Goal: Information Seeking & Learning: Compare options

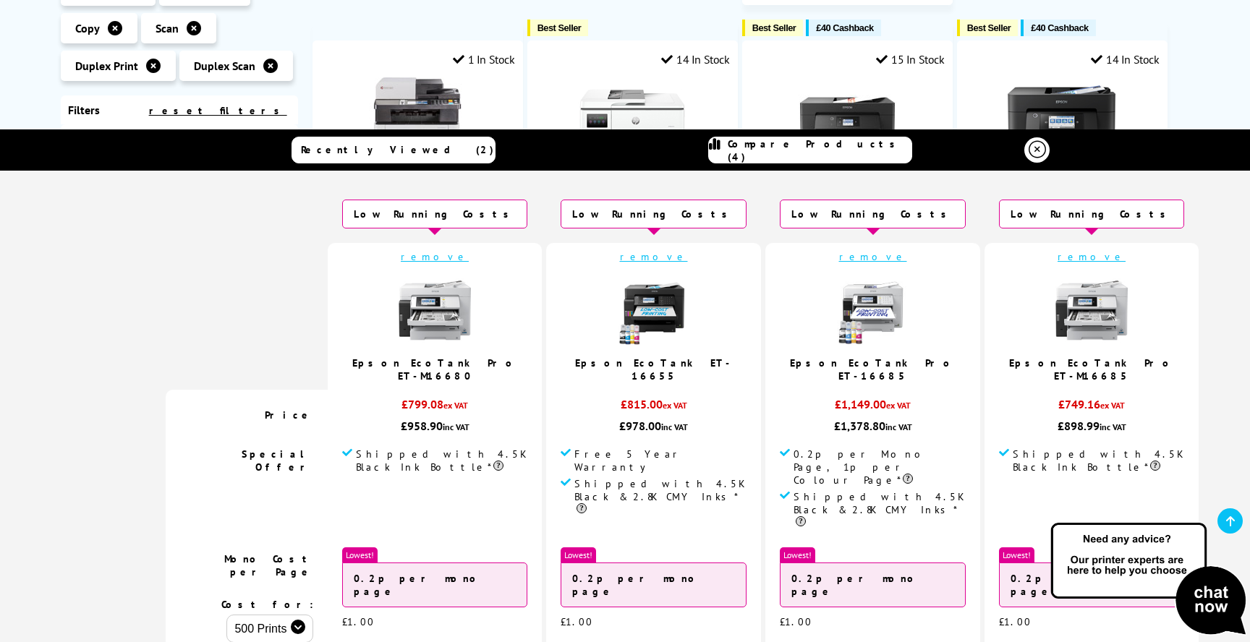
click at [1028, 155] on icon at bounding box center [1036, 149] width 17 height 17
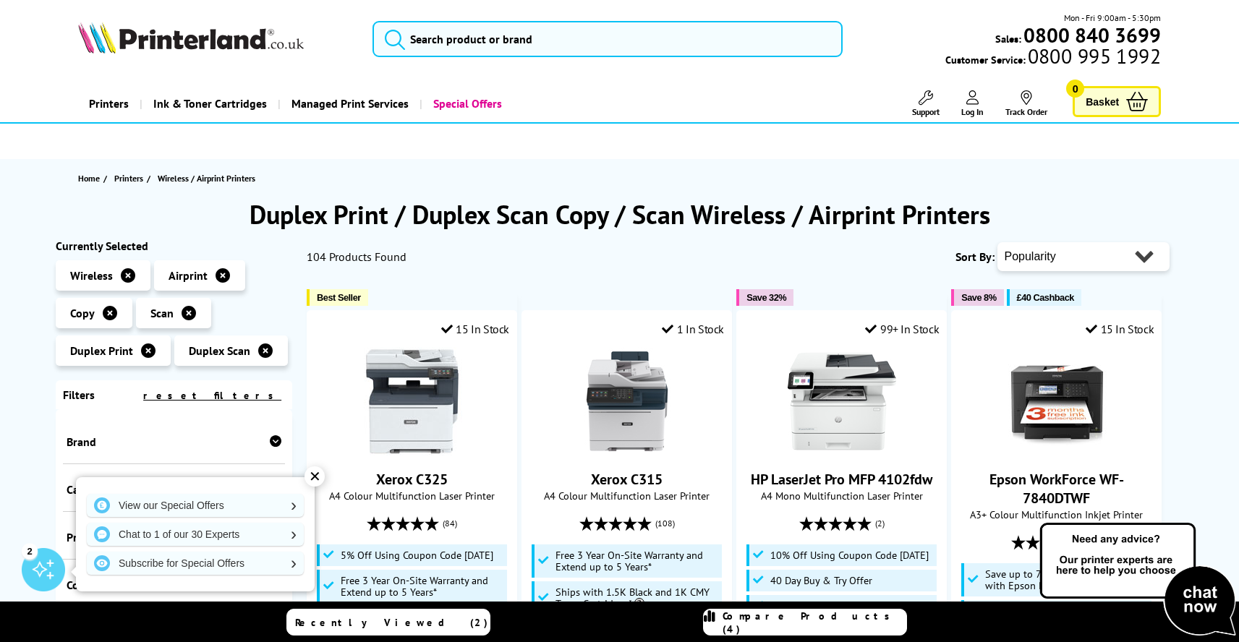
click at [1035, 211] on h1 "Duplex Print / Duplex Scan Copy / Scan Wireless / Airprint Printers" at bounding box center [620, 214] width 1128 height 34
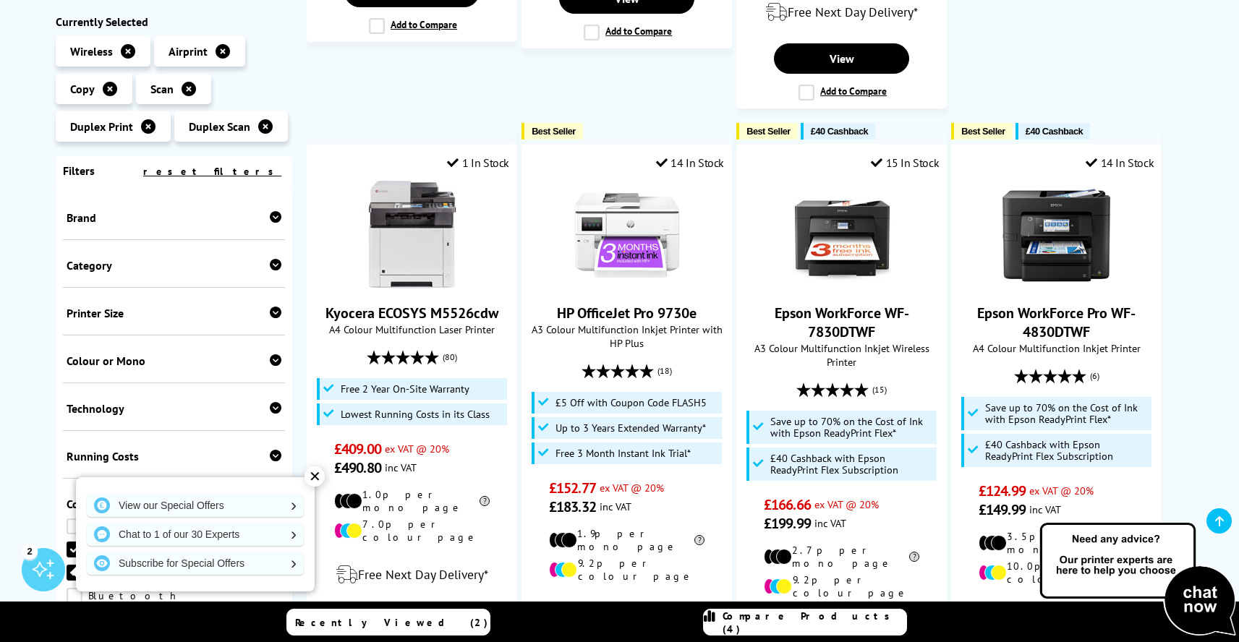
scroll to position [1378, 0]
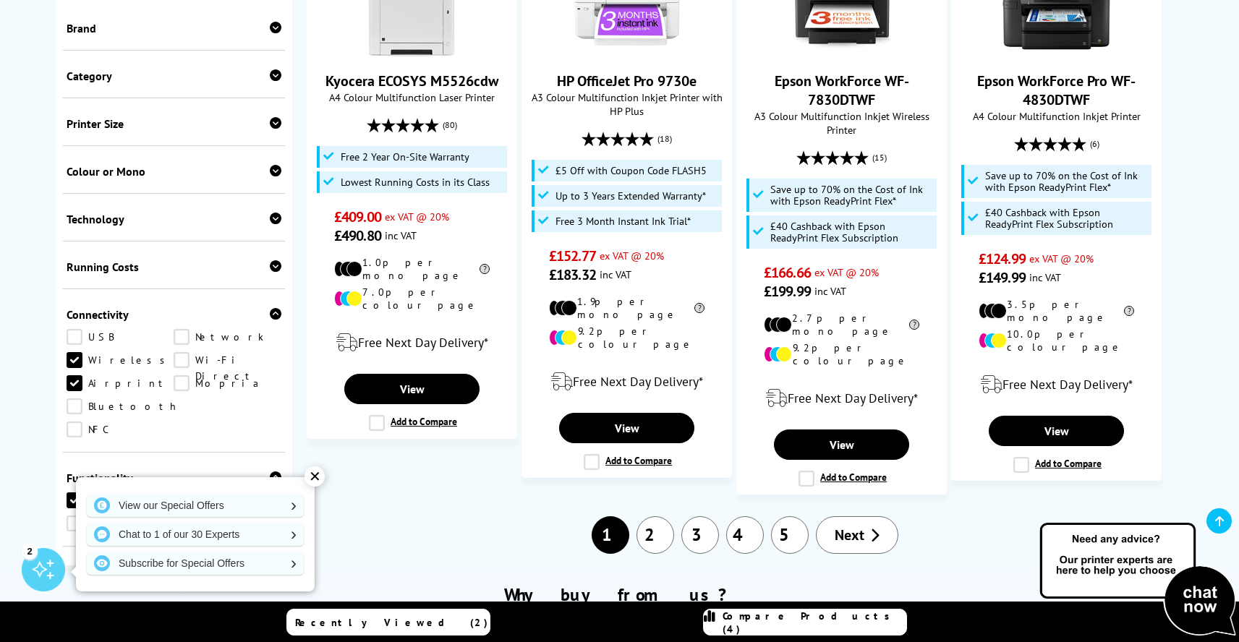
scroll to position [1662, 0]
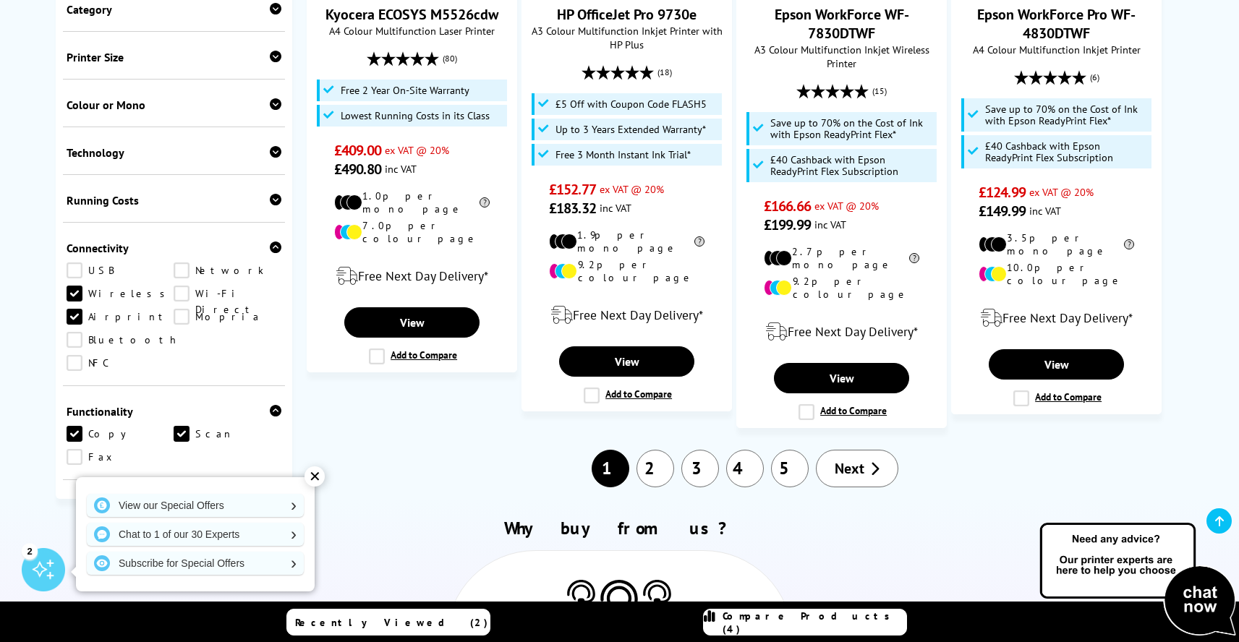
click at [655, 450] on link "2" at bounding box center [655, 469] width 38 height 38
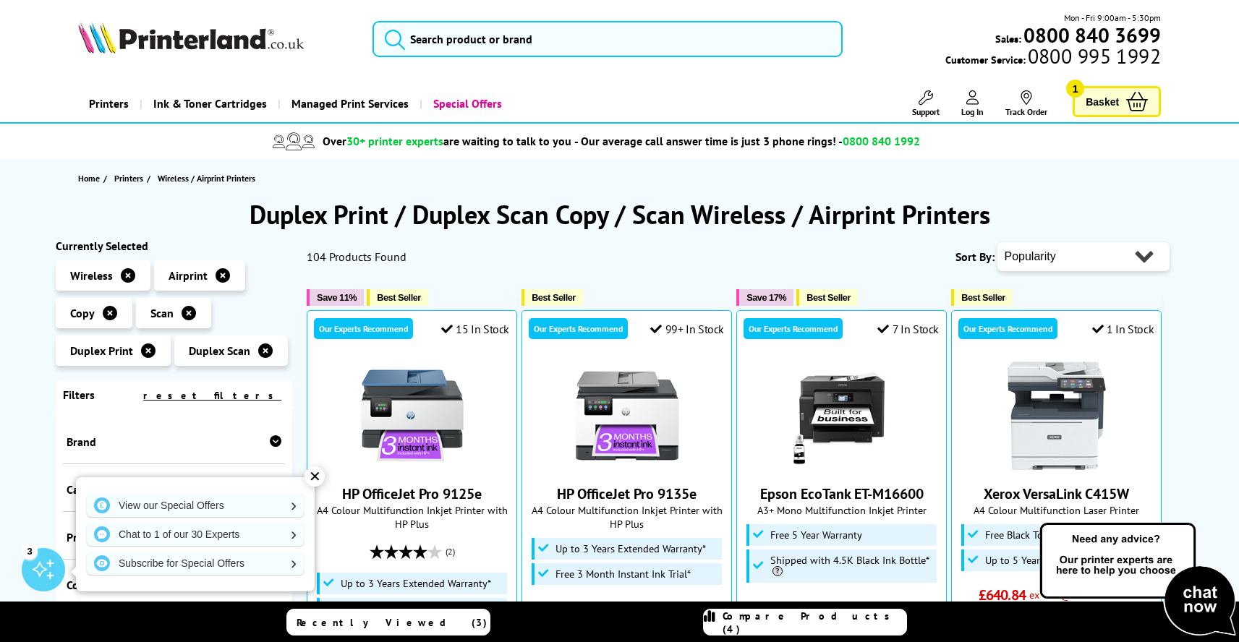
click at [309, 472] on div "✕" at bounding box center [314, 476] width 20 height 20
